Goal: Find contact information: Find contact information

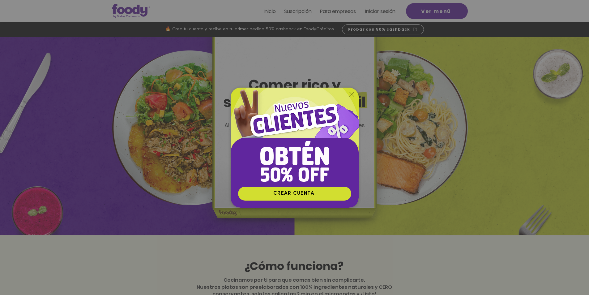
drag, startPoint x: 510, startPoint y: 169, endPoint x: 469, endPoint y: 250, distance: 91.5
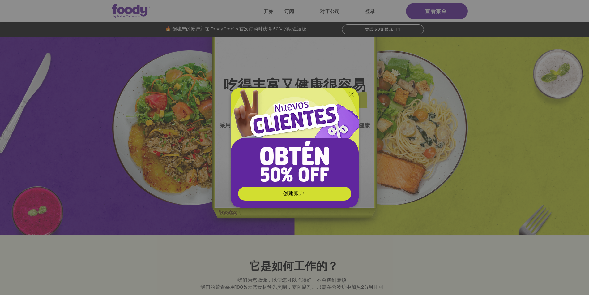
click at [351, 93] on icon "返回网站" at bounding box center [351, 94] width 5 height 5
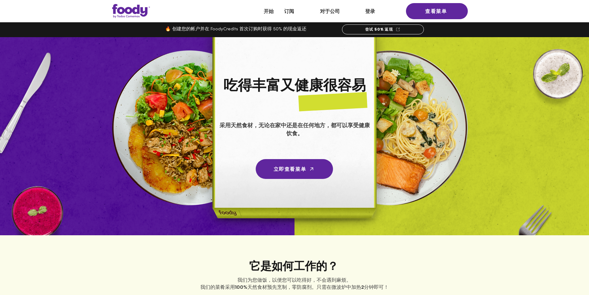
click at [328, 11] on font "对于" at bounding box center [325, 11] width 10 height 7
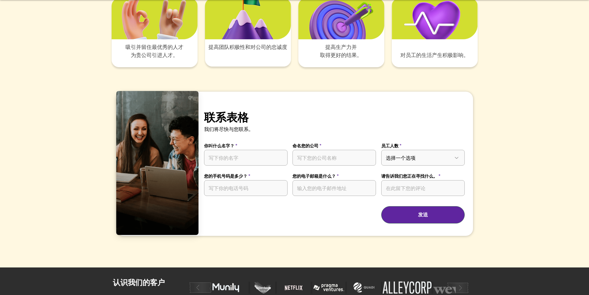
scroll to position [1279, 0]
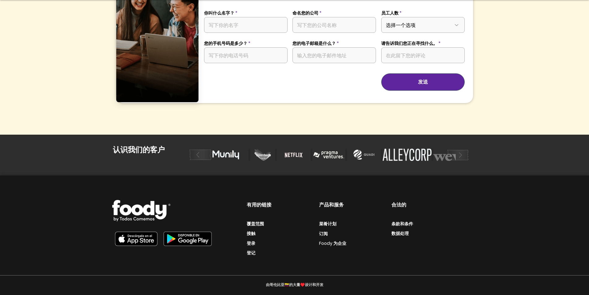
click at [254, 231] on font "接触" at bounding box center [251, 233] width 9 height 6
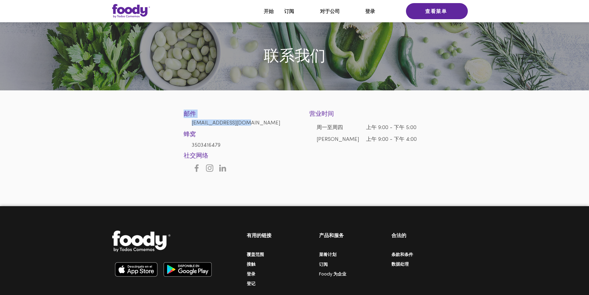
drag, startPoint x: 190, startPoint y: 126, endPoint x: 246, endPoint y: 124, distance: 56.0
click at [244, 123] on section "邮件 [EMAIL_ADDRESS][DOMAIN_NAME] 蜂窝 3503416479 营业时间 周一至周四 周五 上午 9:00 - 下午 5:00 上…" at bounding box center [294, 131] width 589 height 83
click at [253, 126] on h6 "[EMAIL_ADDRESS][DOMAIN_NAME]" at bounding box center [239, 122] width 94 height 6
